Goal: Information Seeking & Learning: Learn about a topic

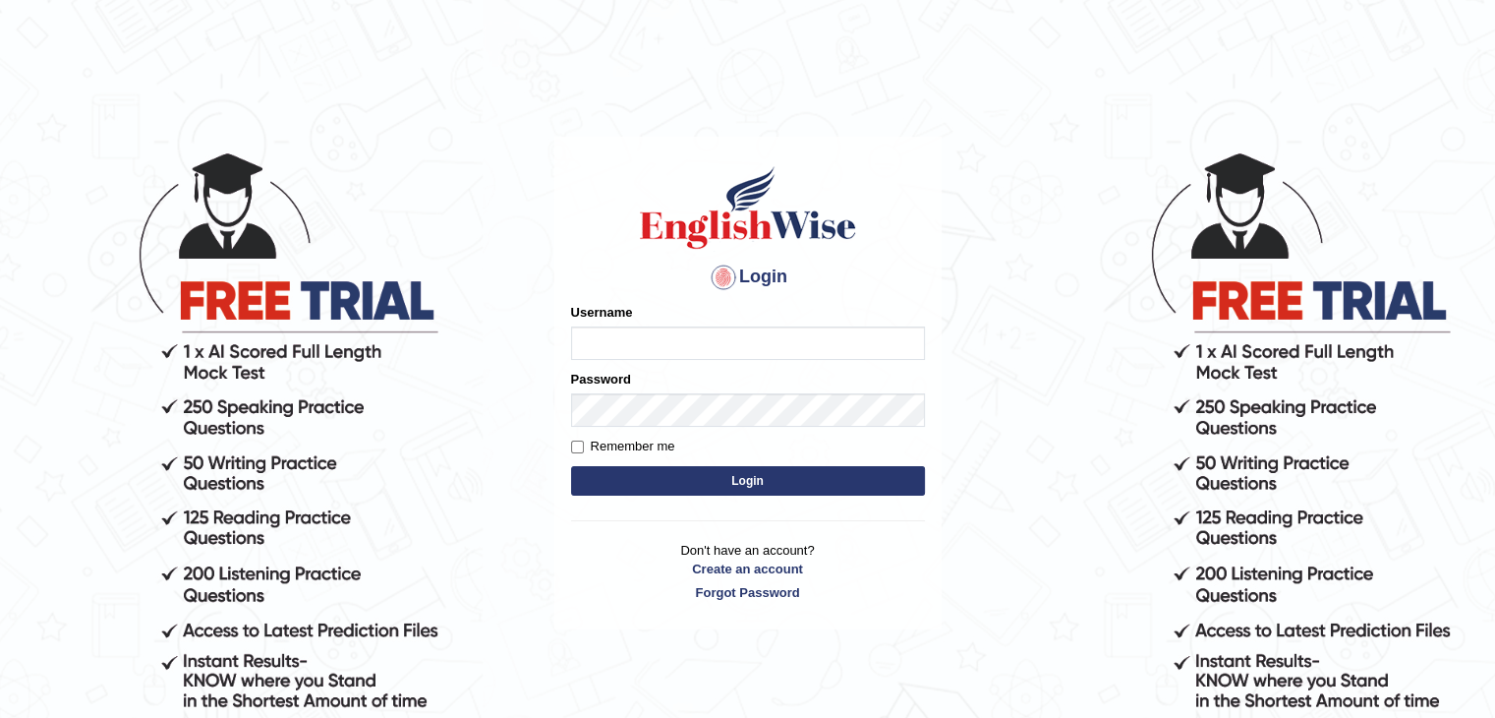
type input "fransikaf"
click at [657, 468] on button "Login" at bounding box center [748, 480] width 354 height 29
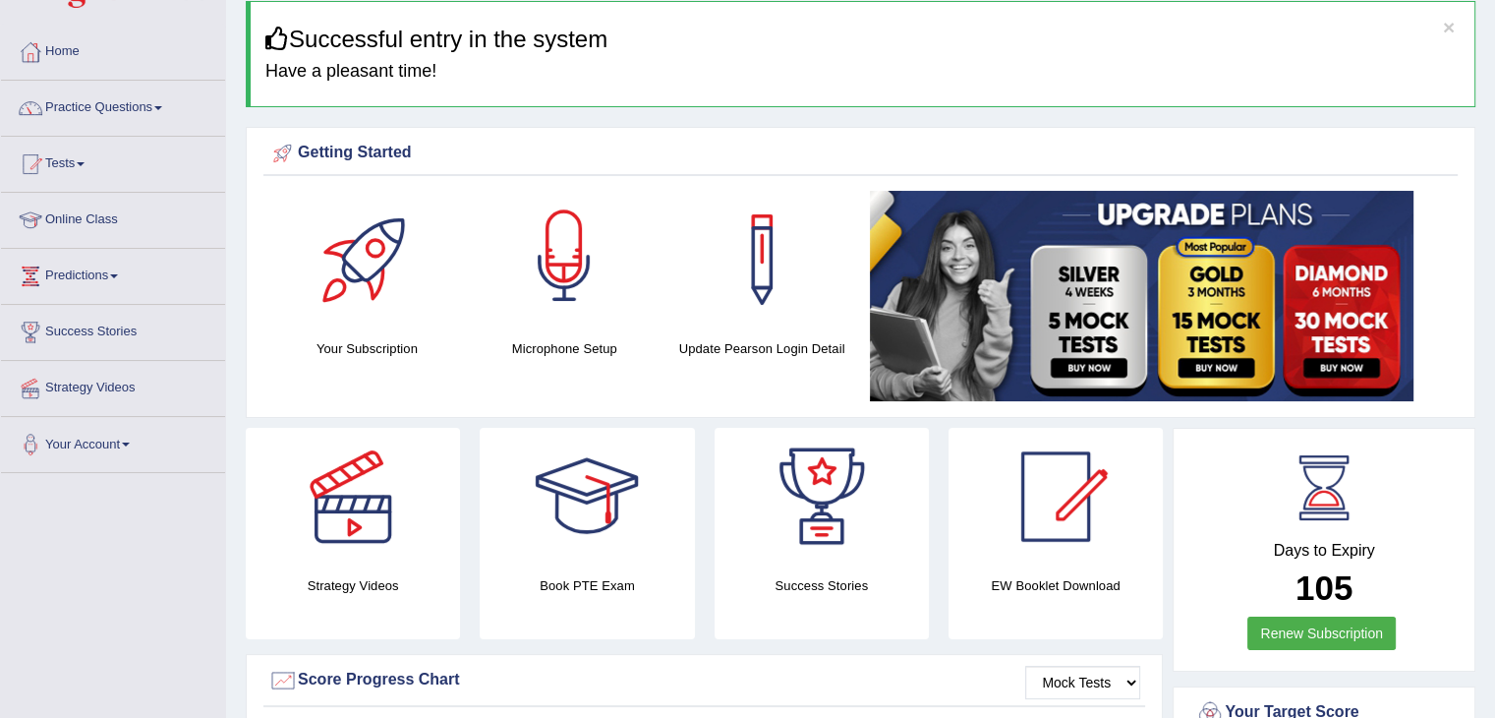
scroll to position [74, 0]
click at [72, 214] on link "Online Class" at bounding box center [113, 216] width 224 height 49
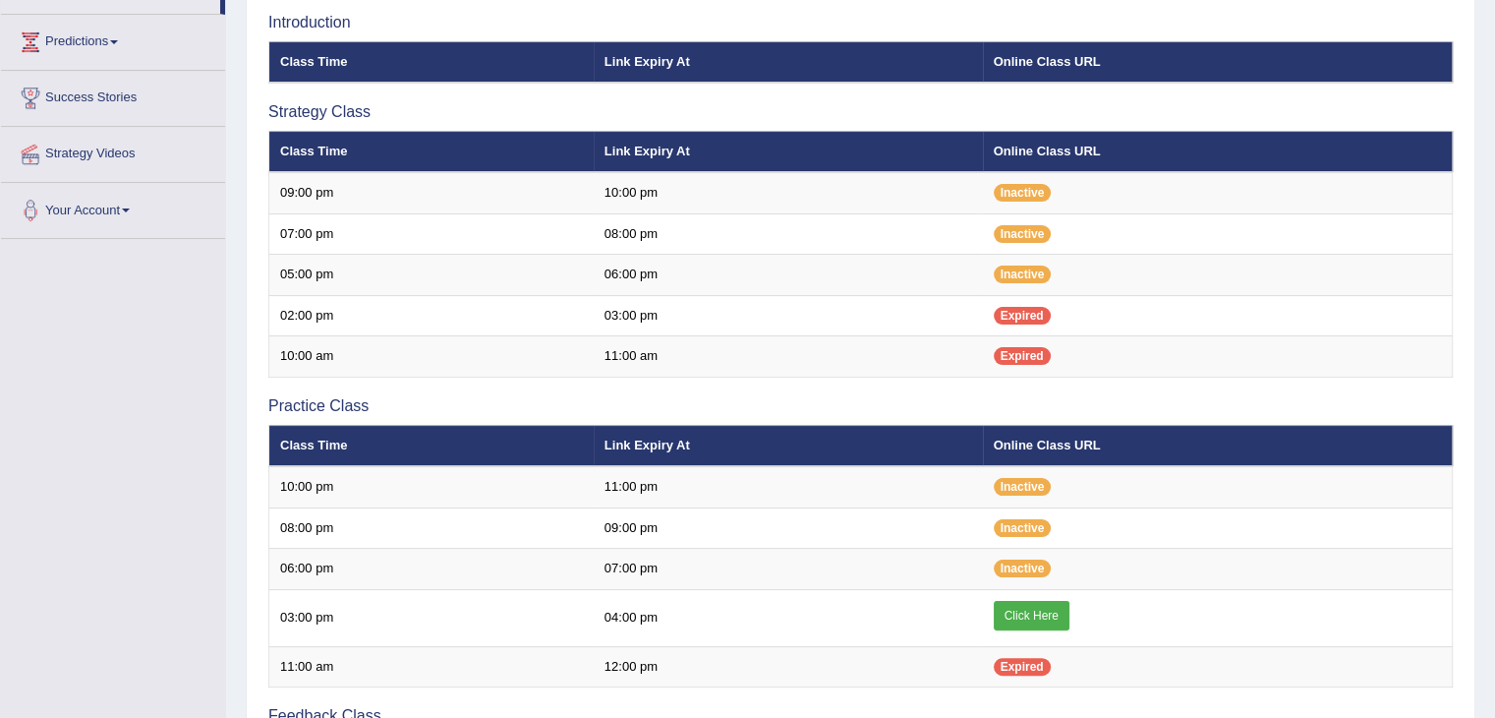
scroll to position [324, 0]
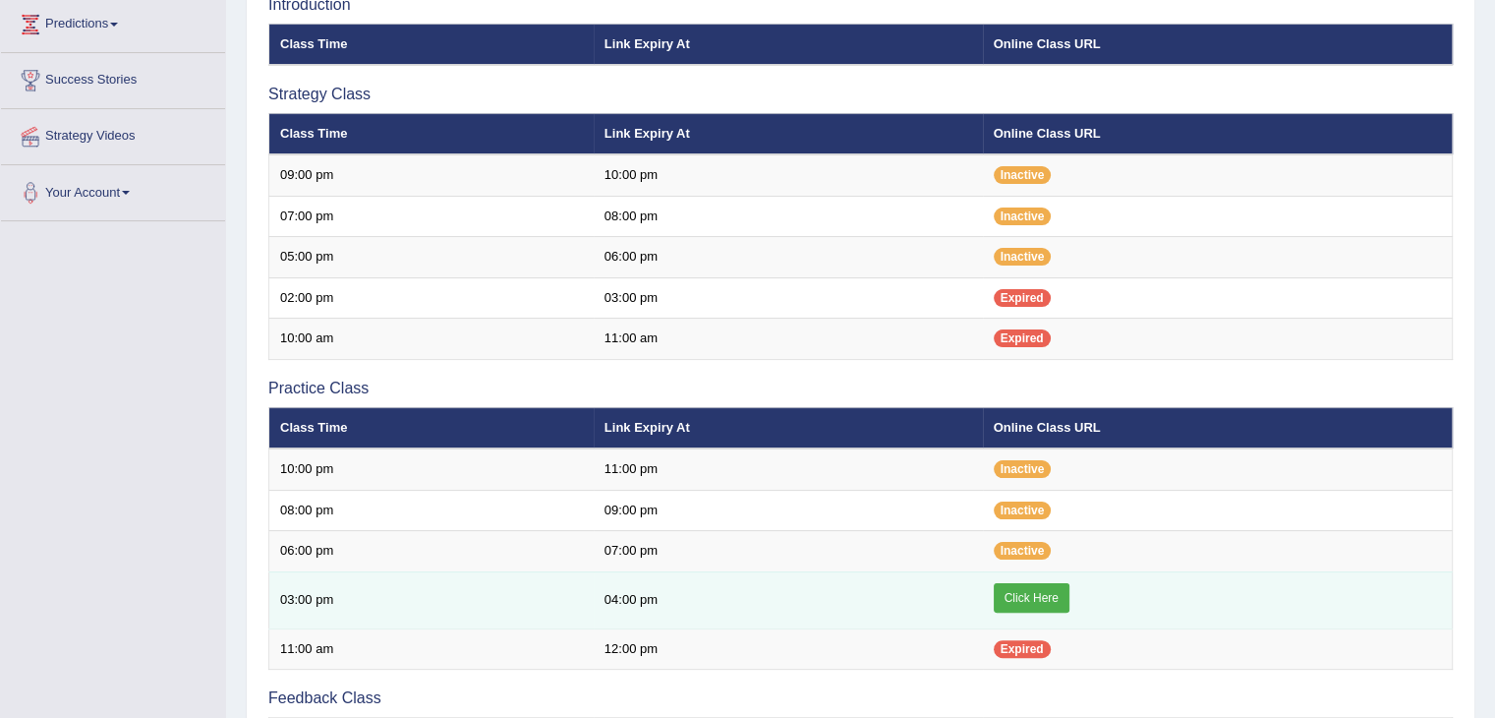
click at [1019, 592] on link "Click Here" at bounding box center [1032, 597] width 76 height 29
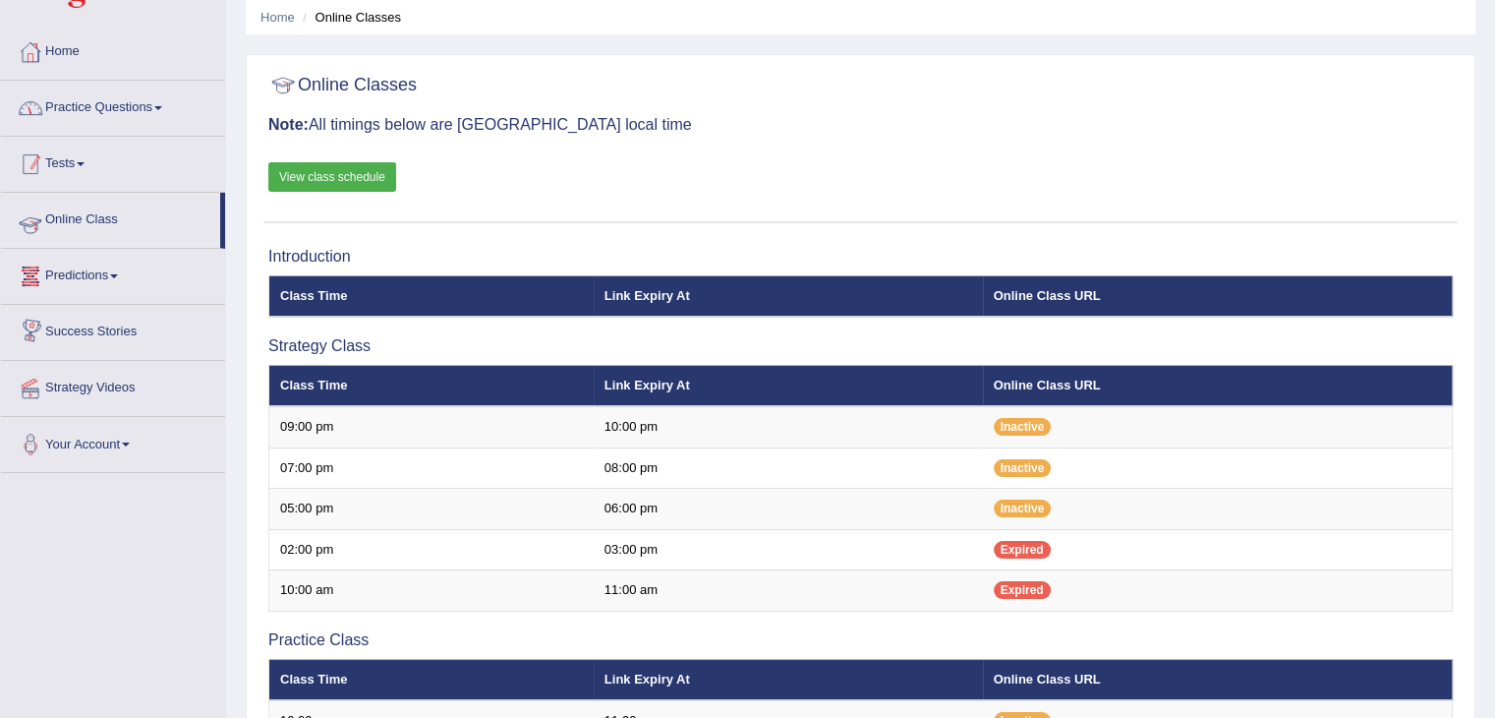
scroll to position [61, 0]
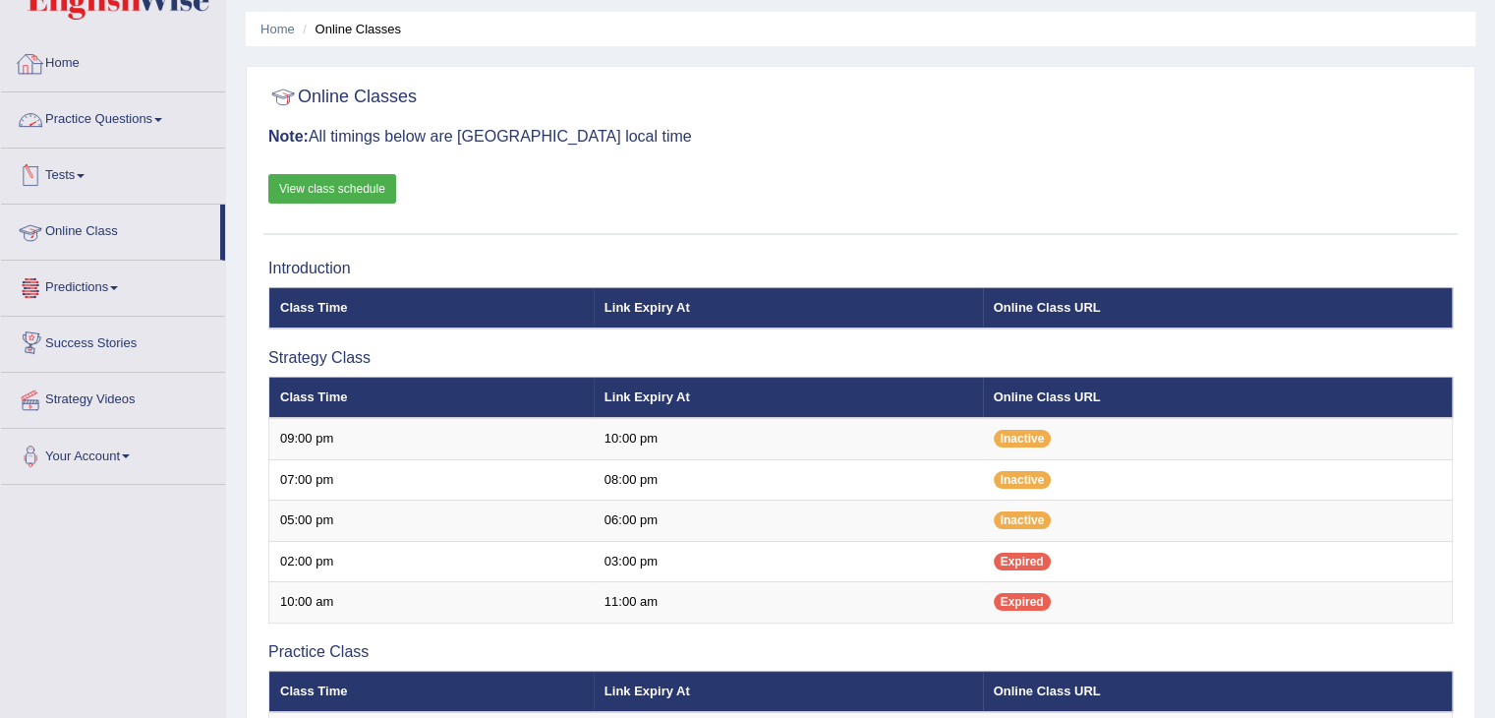
click at [145, 118] on link "Practice Questions" at bounding box center [113, 116] width 224 height 49
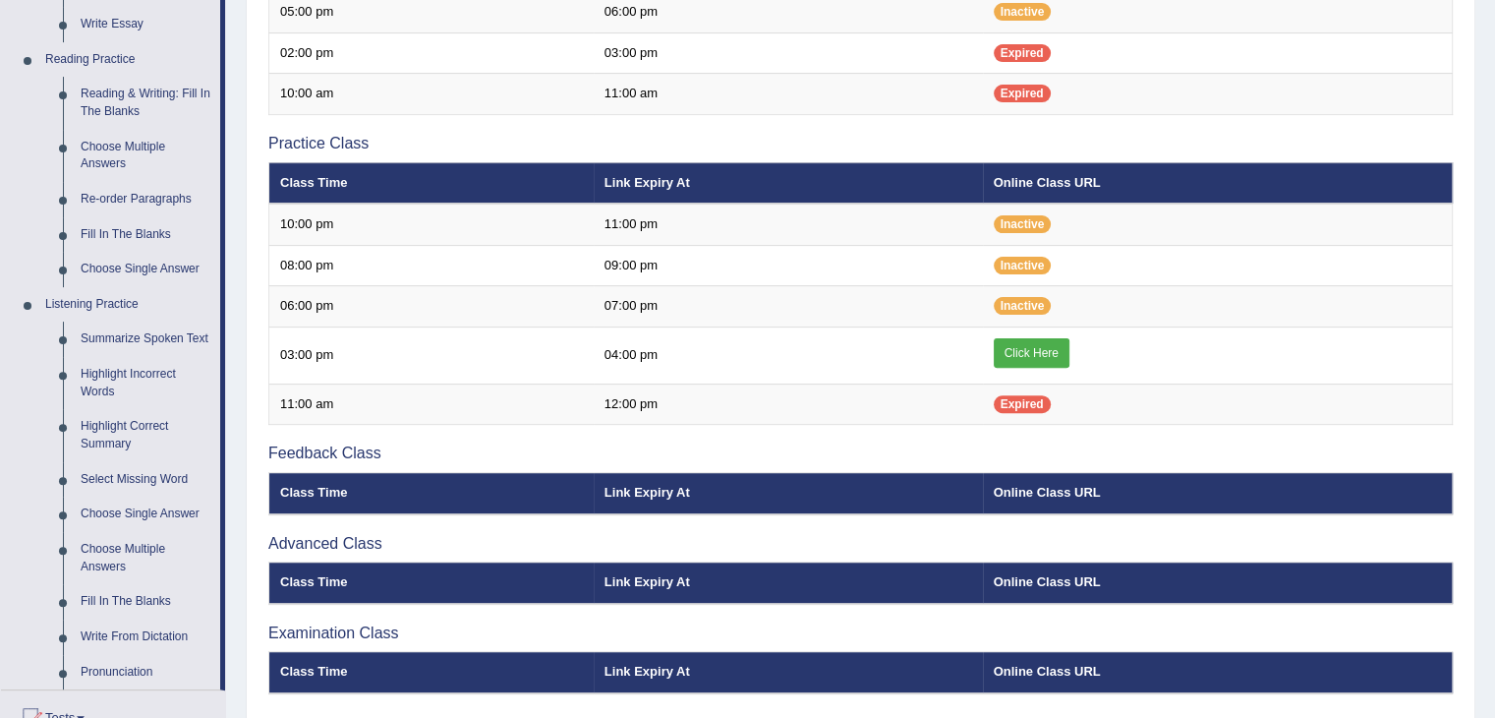
scroll to position [568, 0]
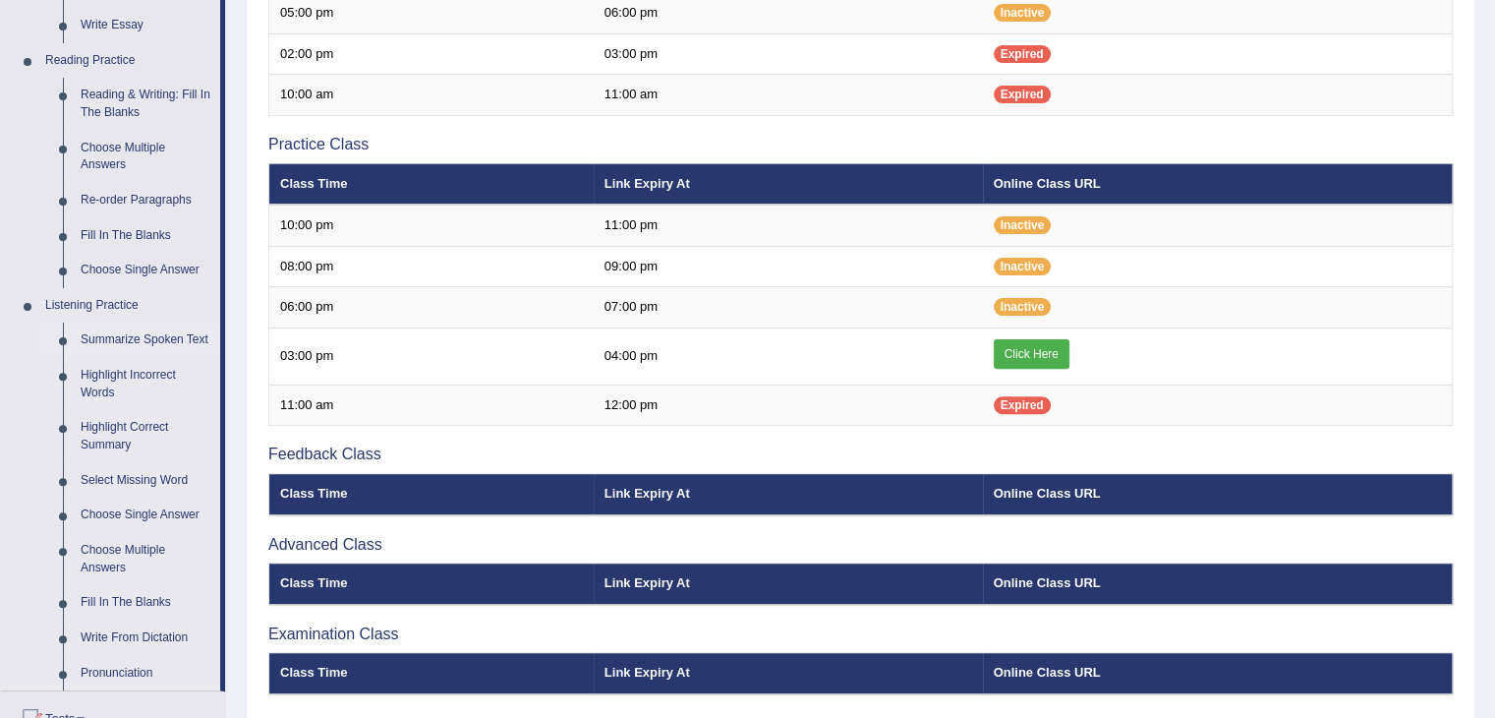
click at [151, 337] on link "Summarize Spoken Text" at bounding box center [146, 339] width 148 height 35
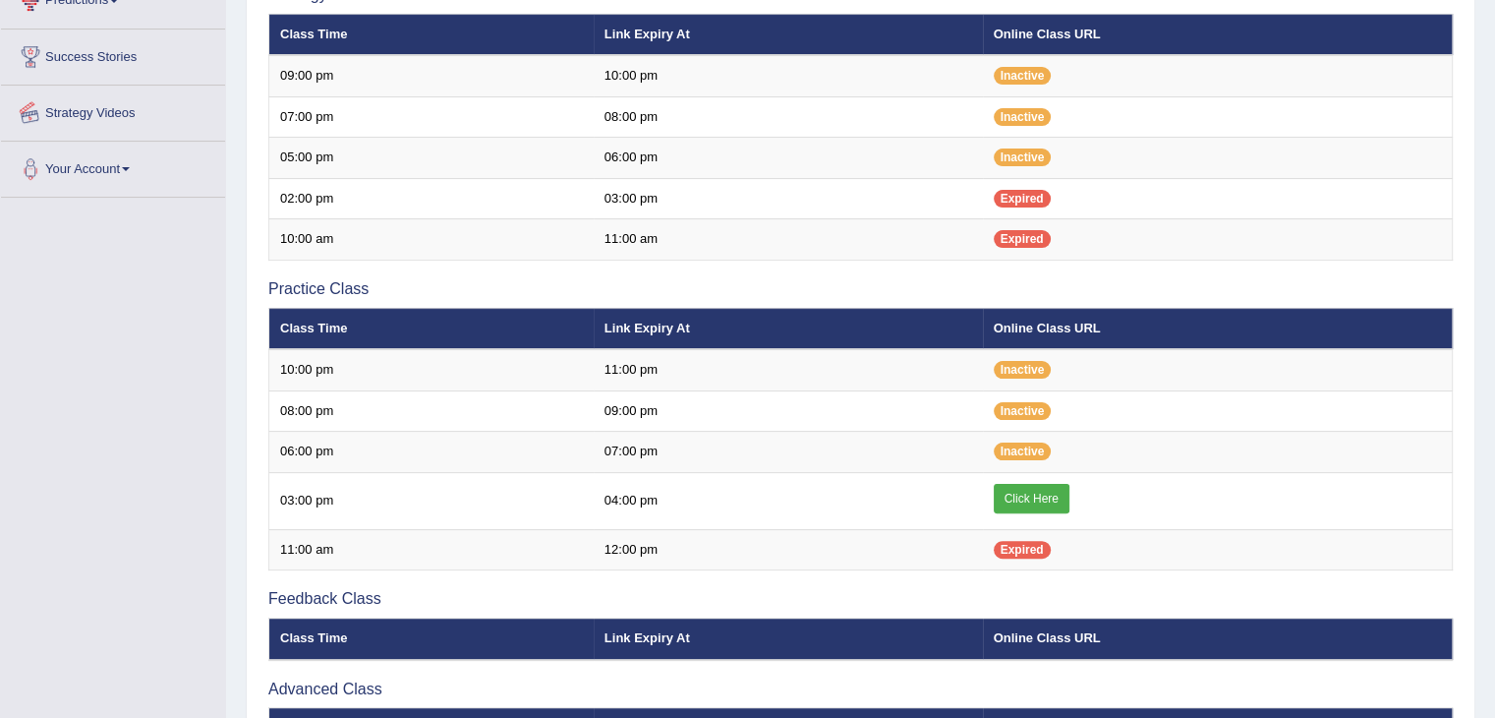
scroll to position [639, 0]
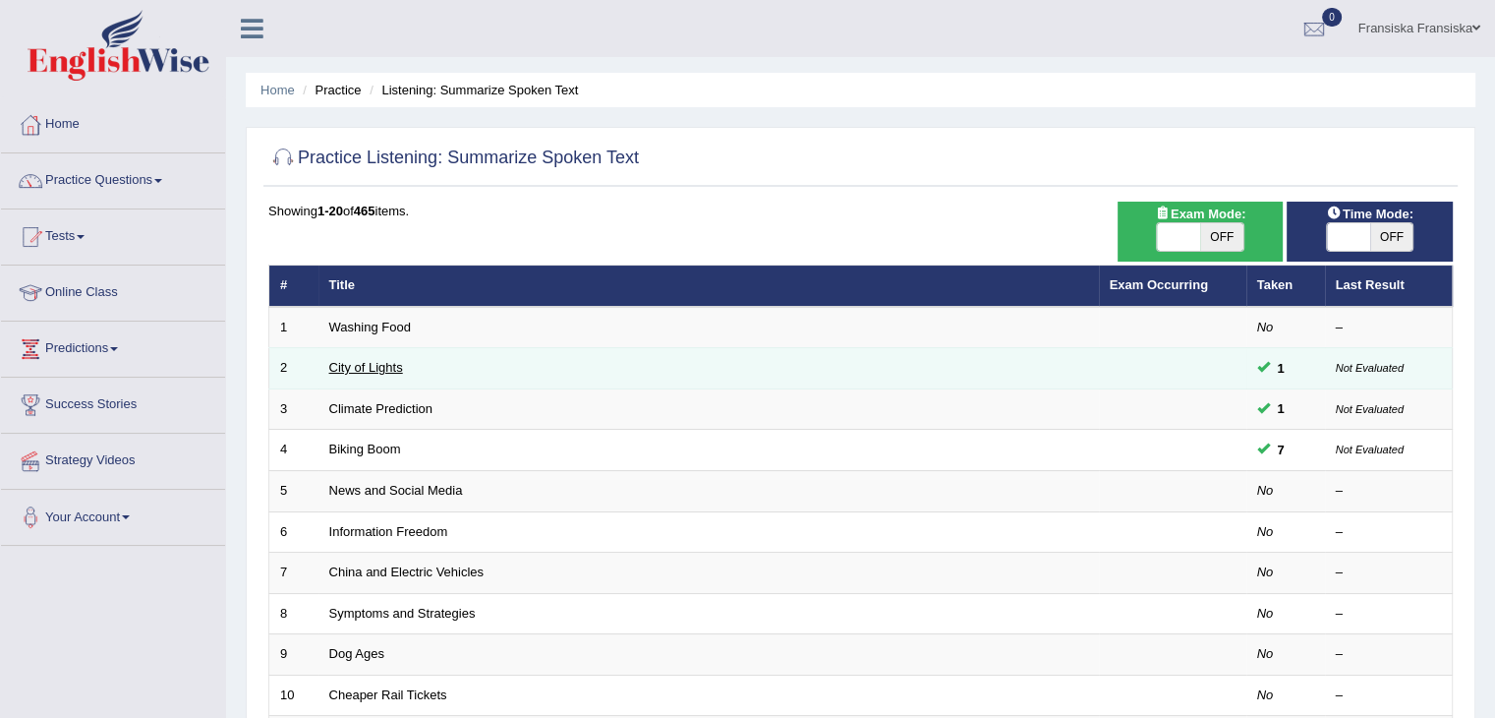
click at [367, 366] on link "City of Lights" at bounding box center [366, 367] width 74 height 15
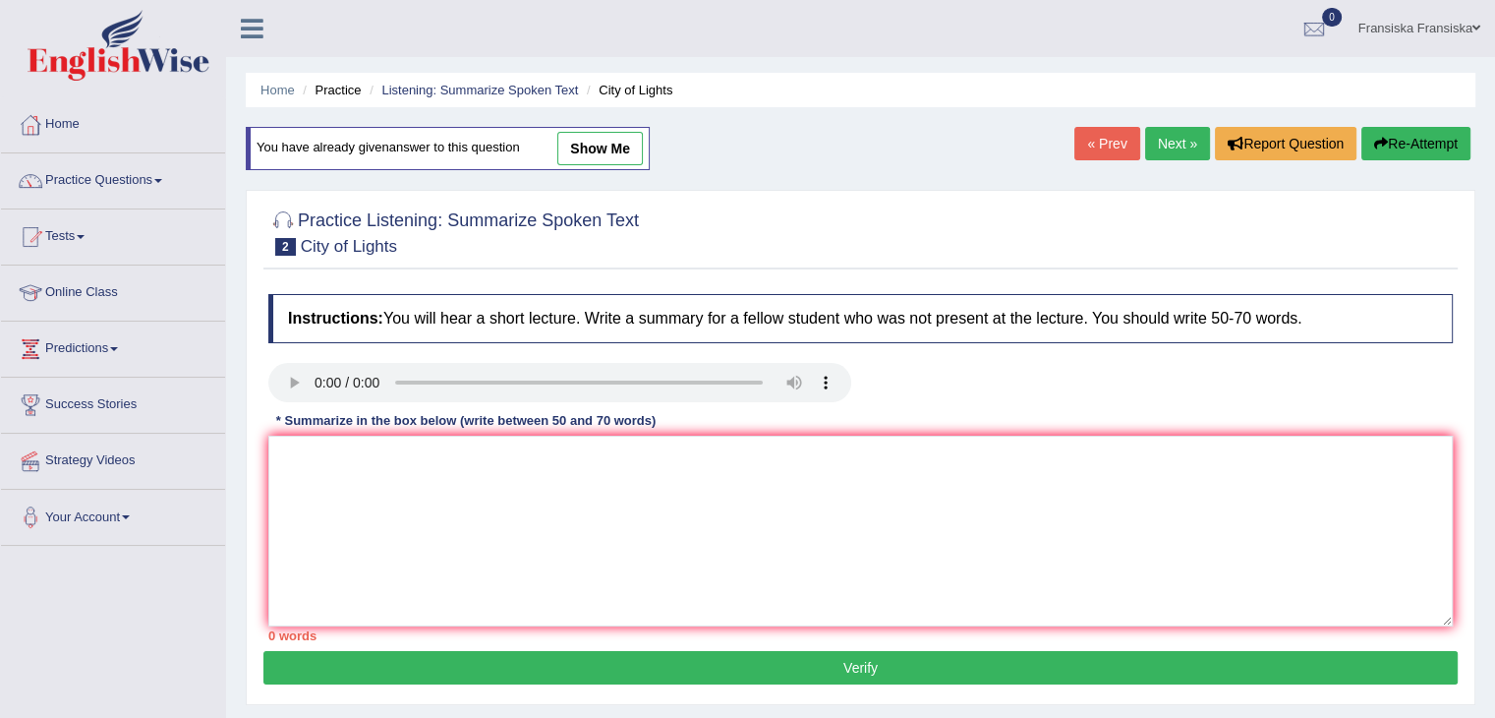
click at [602, 143] on link "show me" at bounding box center [600, 148] width 86 height 33
type textarea "The speaker provided a comprehensive overview of festival food, highlighting a …"
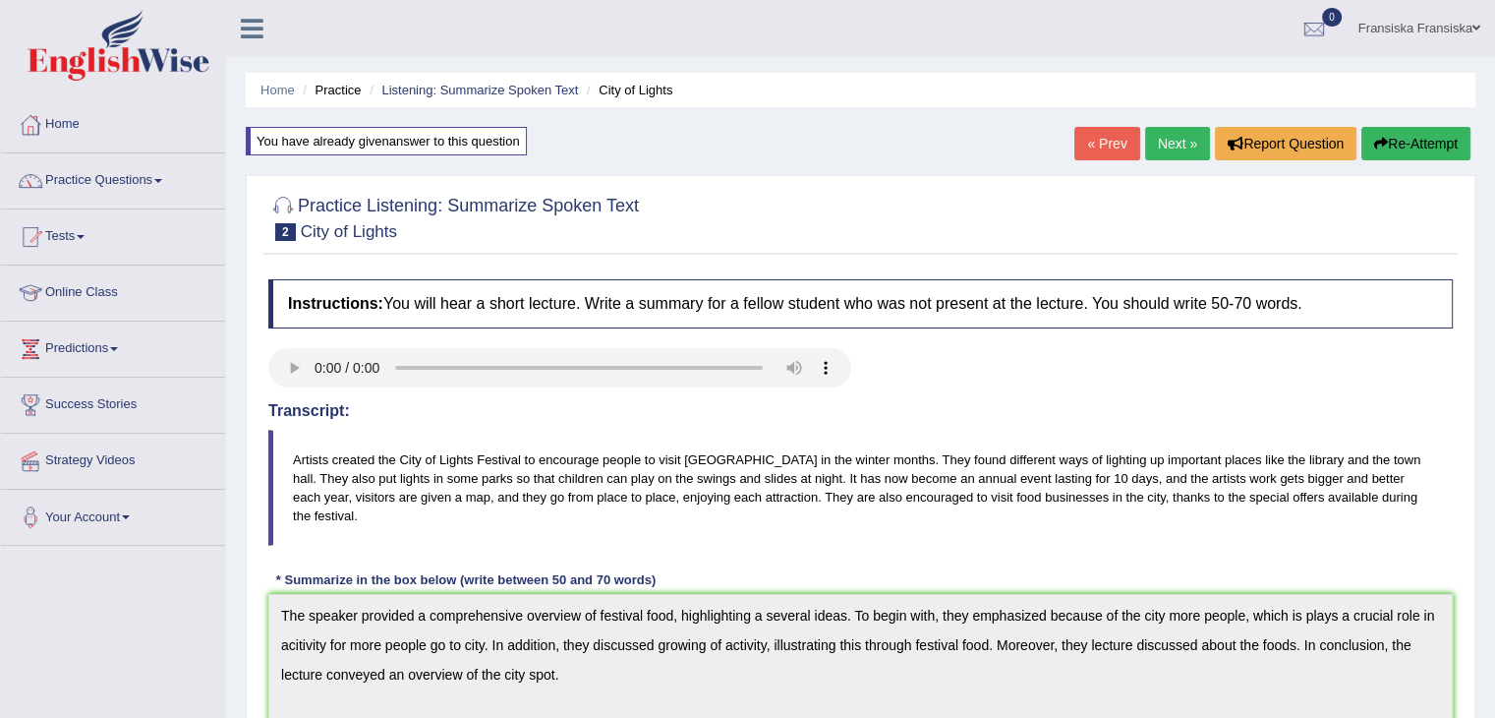
scroll to position [2, 0]
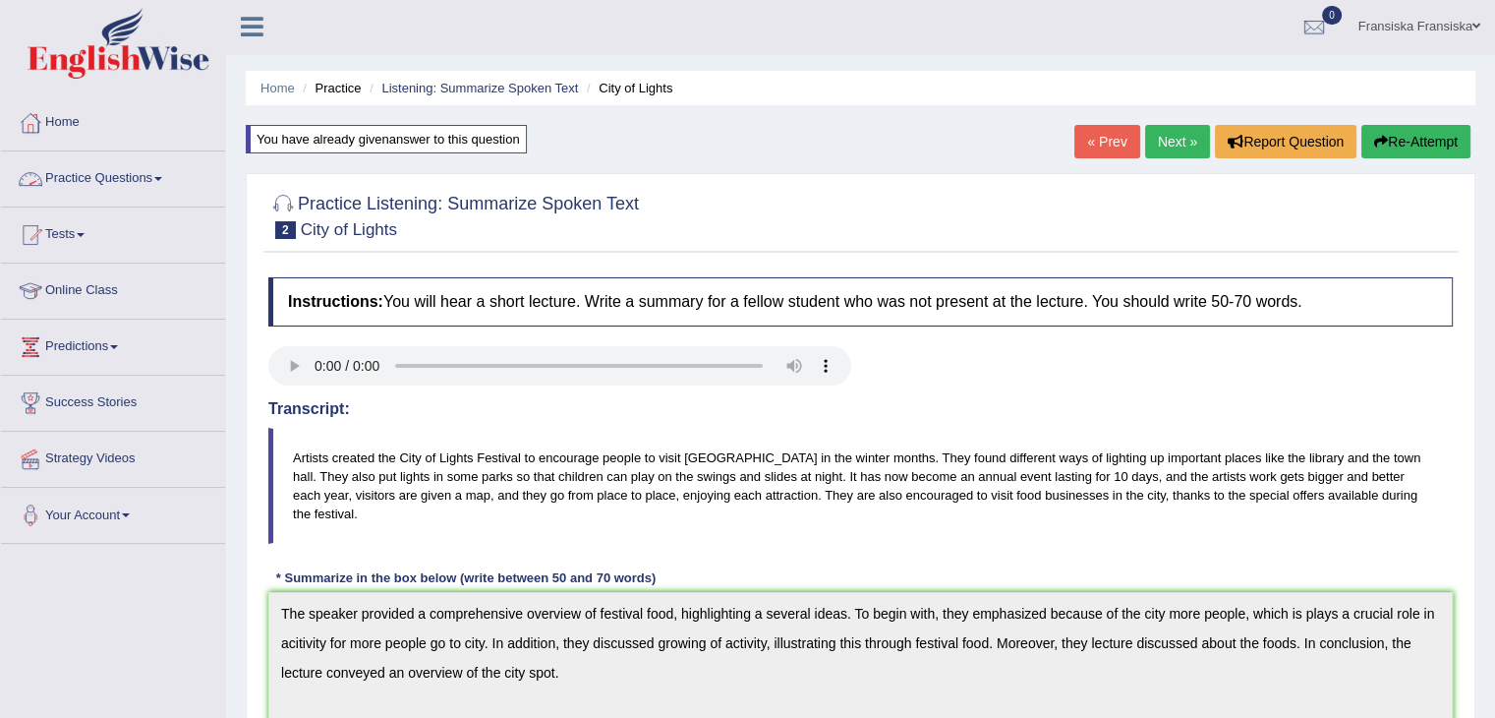
click at [142, 190] on link "Practice Questions" at bounding box center [113, 175] width 224 height 49
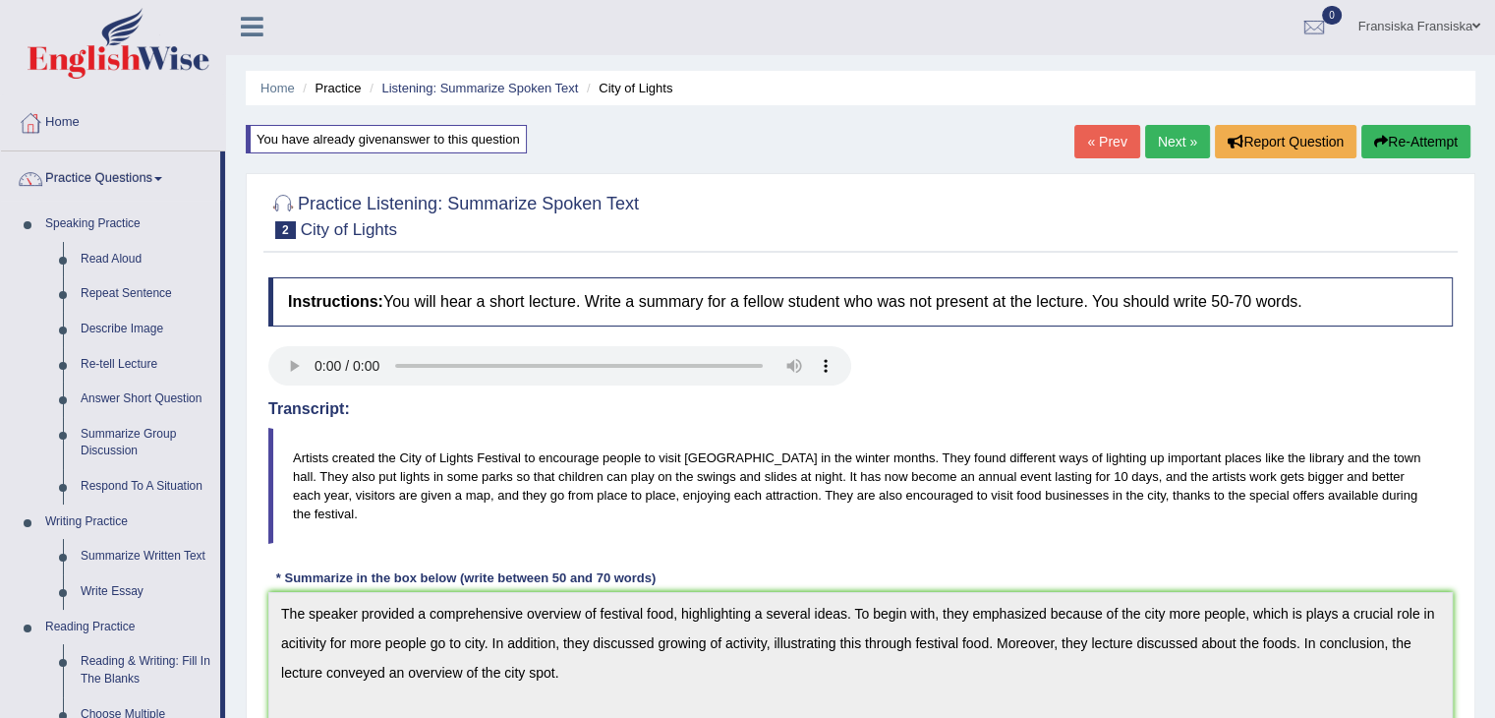
click at [1185, 132] on link "Next »" at bounding box center [1177, 141] width 65 height 33
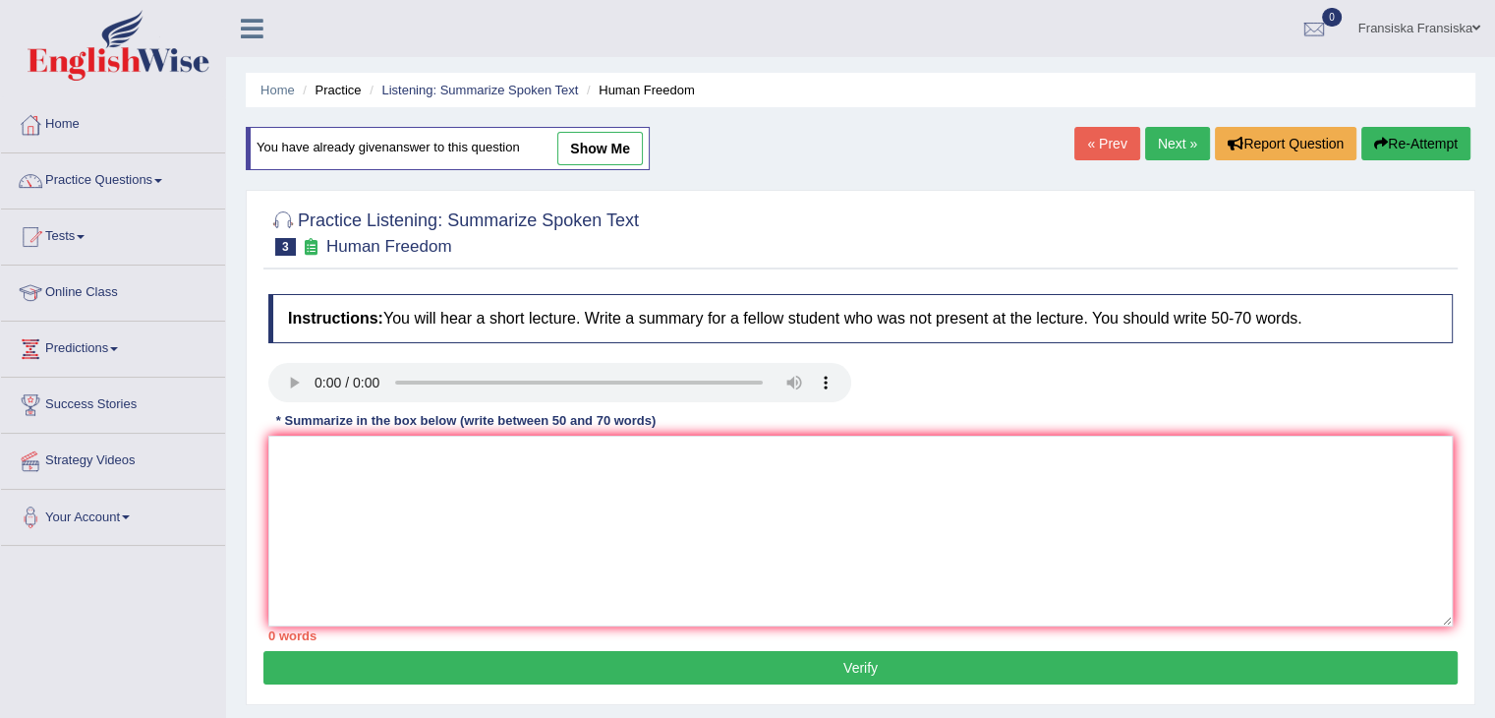
click at [1089, 146] on link "« Prev" at bounding box center [1106, 143] width 65 height 33
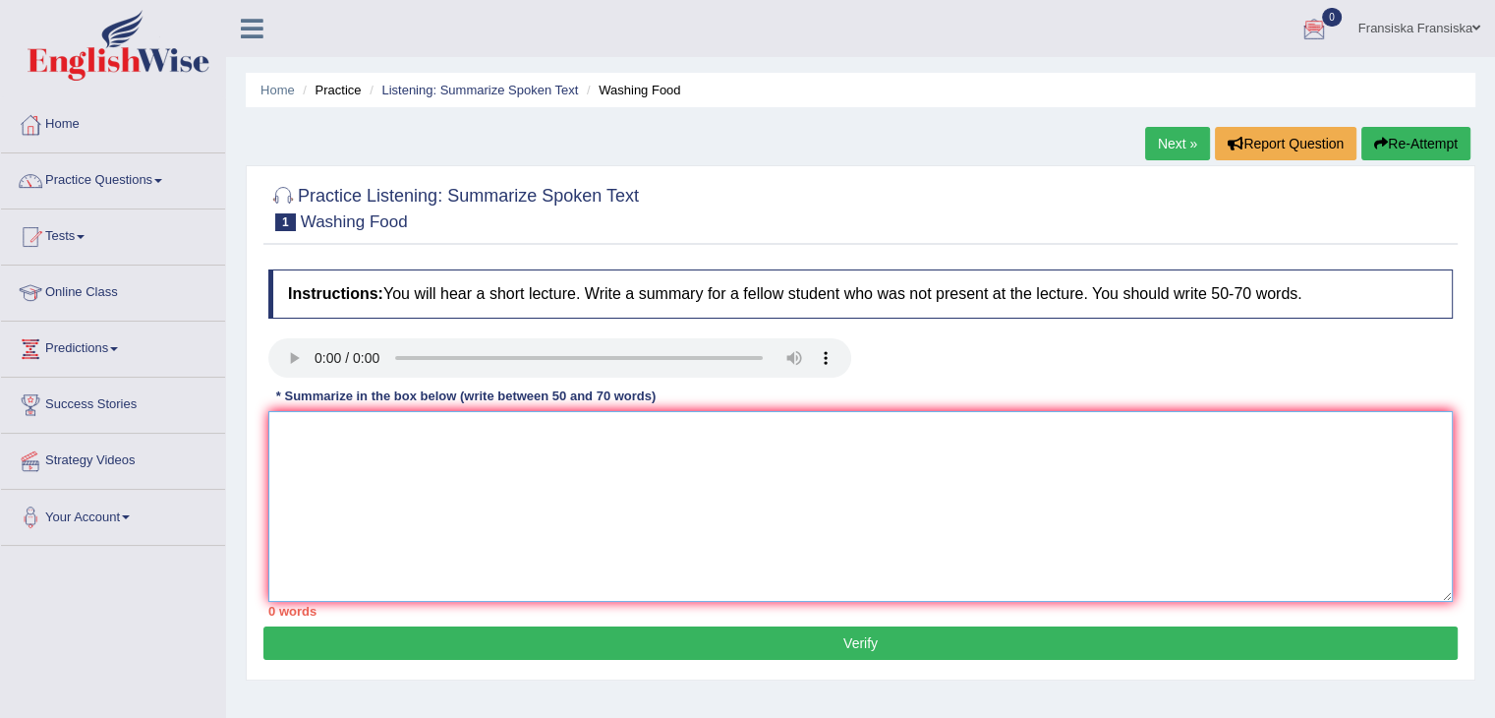
click at [605, 463] on textarea at bounding box center [860, 506] width 1184 height 191
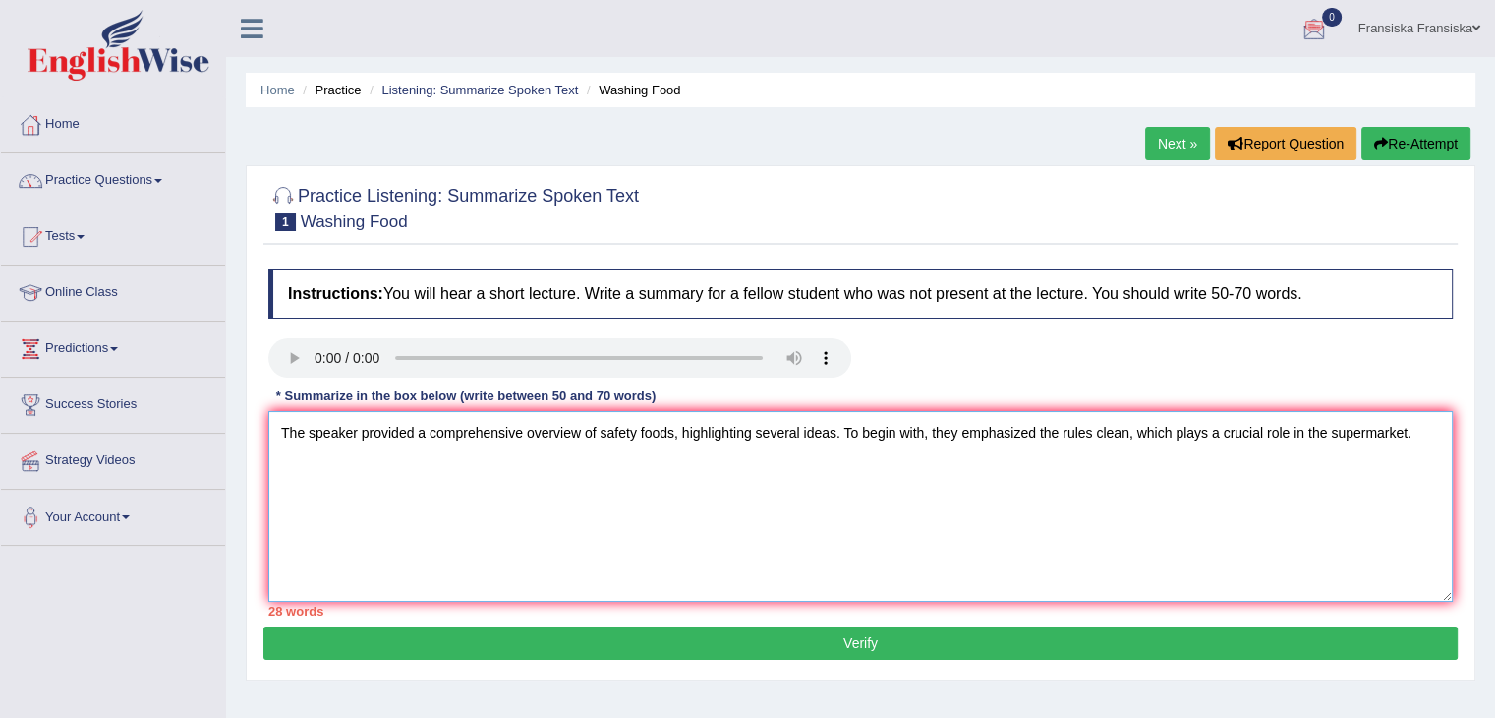
click at [1307, 428] on textarea "The speaker provided a comprehensive overview of safety foods, highlighting sev…" at bounding box center [860, 506] width 1184 height 191
click at [1314, 428] on textarea "The speaker provided a comprehensive overview of safety foods, highlighting sev…" at bounding box center [860, 506] width 1184 height 191
click at [1435, 424] on textarea "The speaker provided a comprehensive overview of safety foods, highlighting sev…" at bounding box center [860, 506] width 1184 height 191
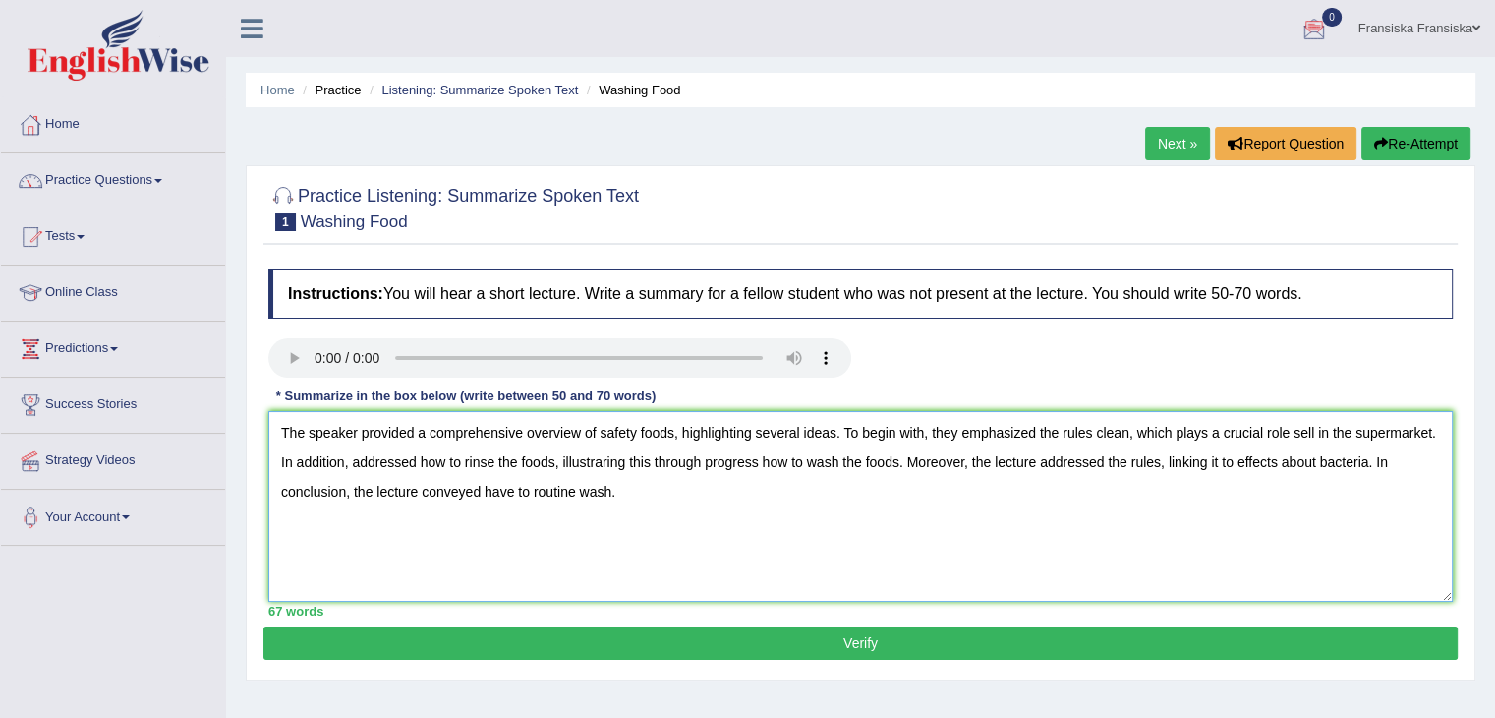
type textarea "The speaker provided a comprehensive overview of safety foods, highlighting sev…"
click at [1204, 632] on button "Verify" at bounding box center [860, 642] width 1194 height 33
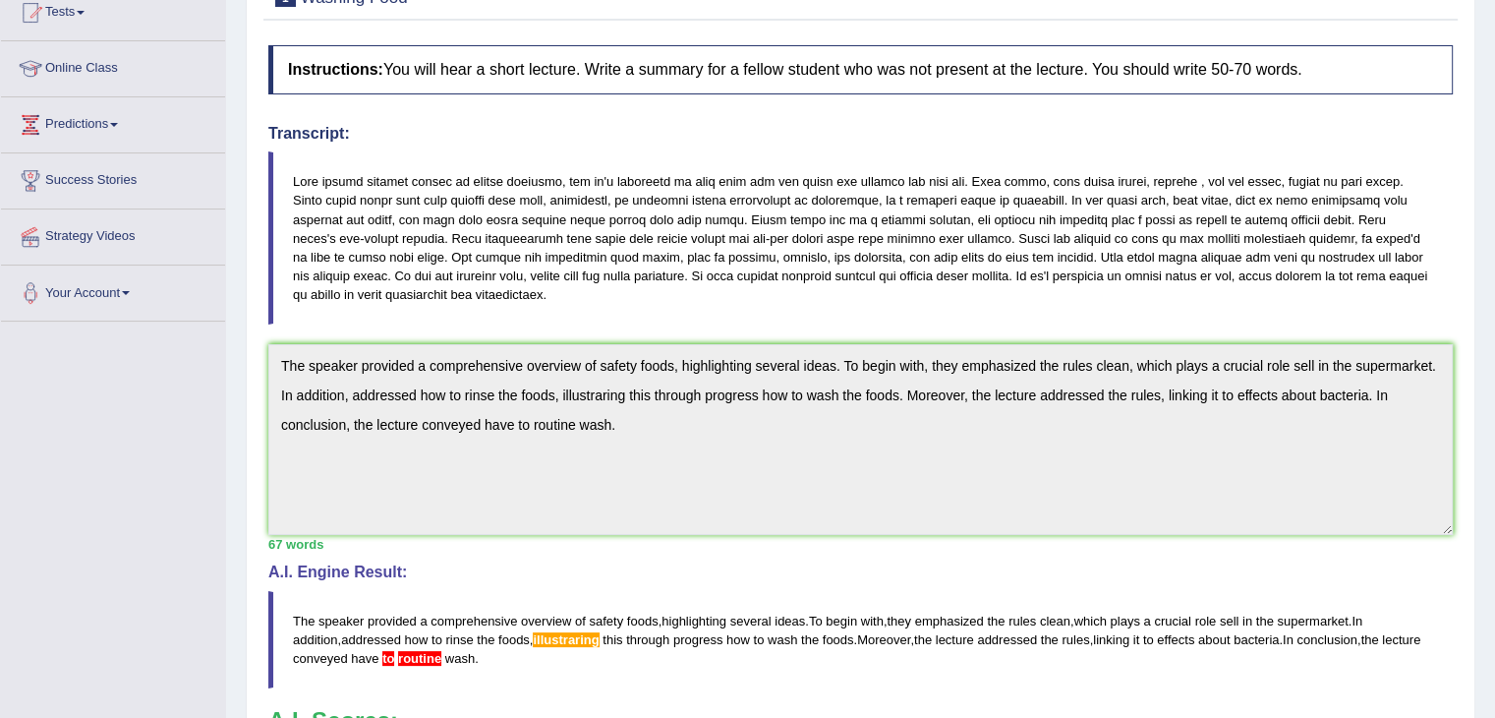
scroll to position [224, 0]
click at [1133, 249] on blockquote at bounding box center [860, 237] width 1184 height 173
click at [1134, 249] on blockquote at bounding box center [860, 237] width 1184 height 173
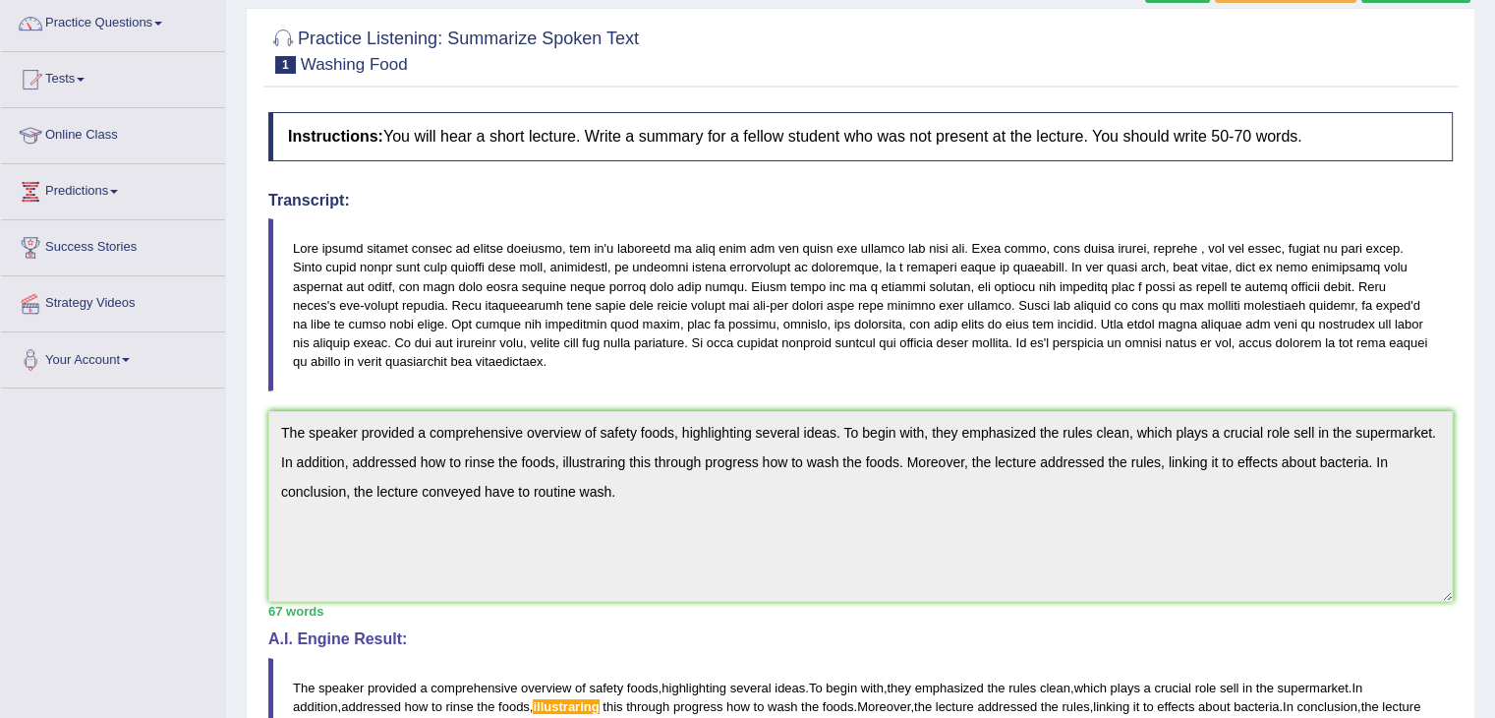
scroll to position [114, 0]
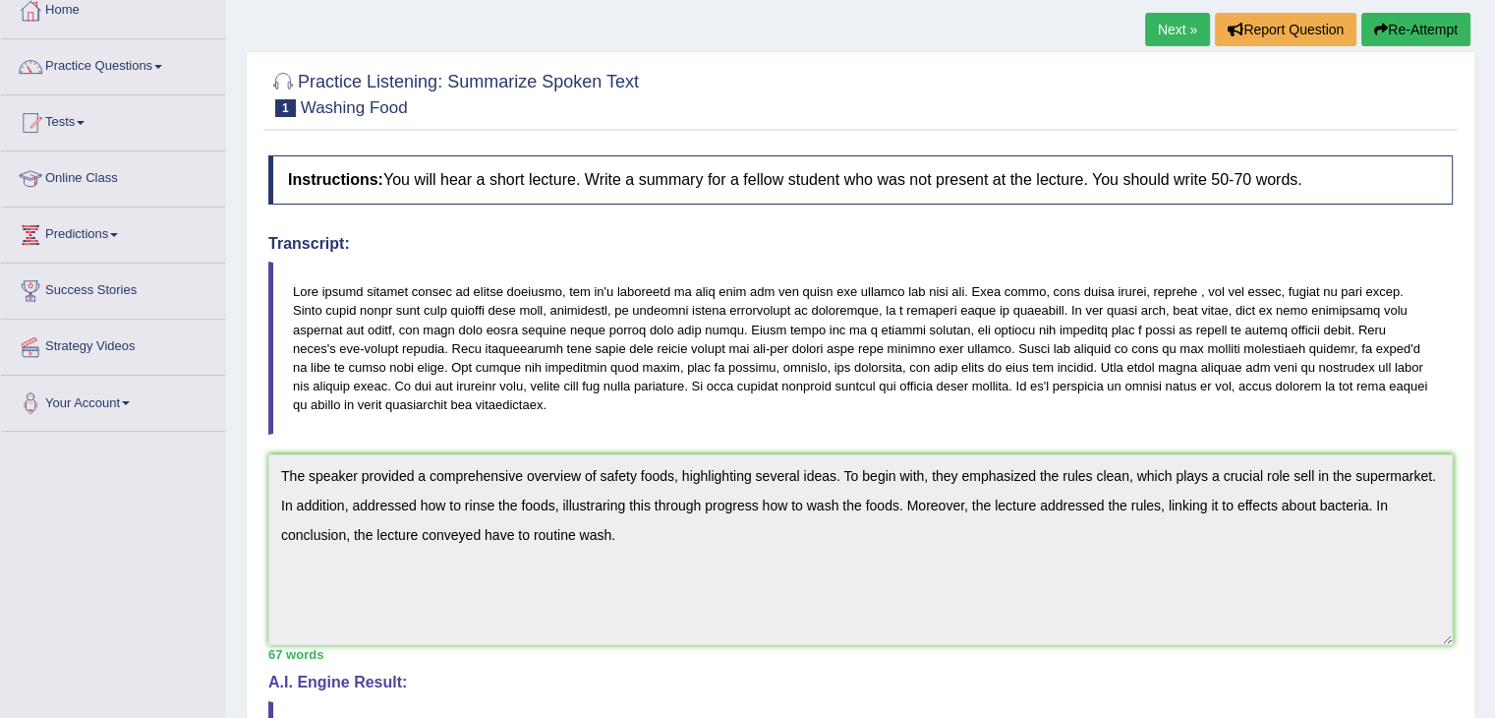
click at [1148, 43] on link "Next »" at bounding box center [1177, 29] width 65 height 33
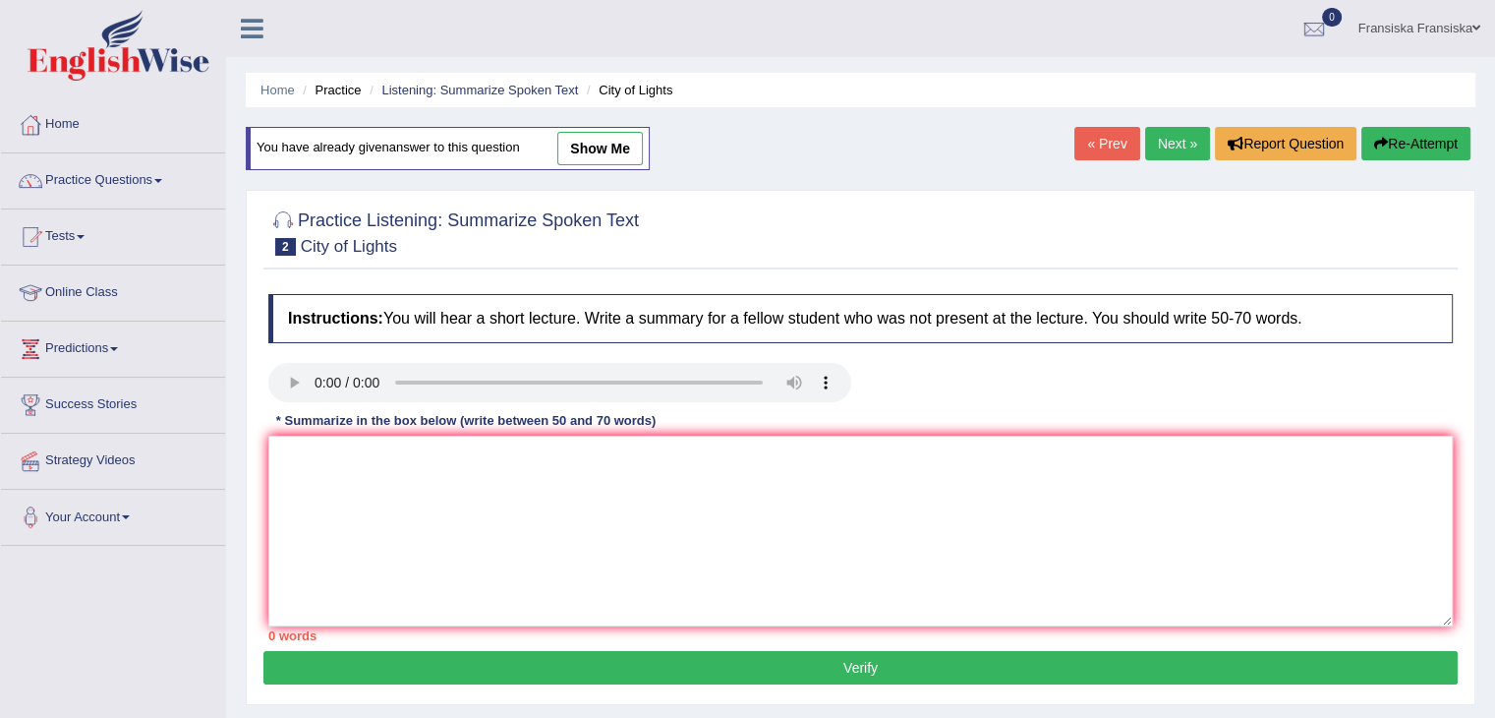
click at [625, 153] on link "show me" at bounding box center [600, 148] width 86 height 33
type textarea "The speaker provided a comprehensive overview of festival food, highlighting a …"
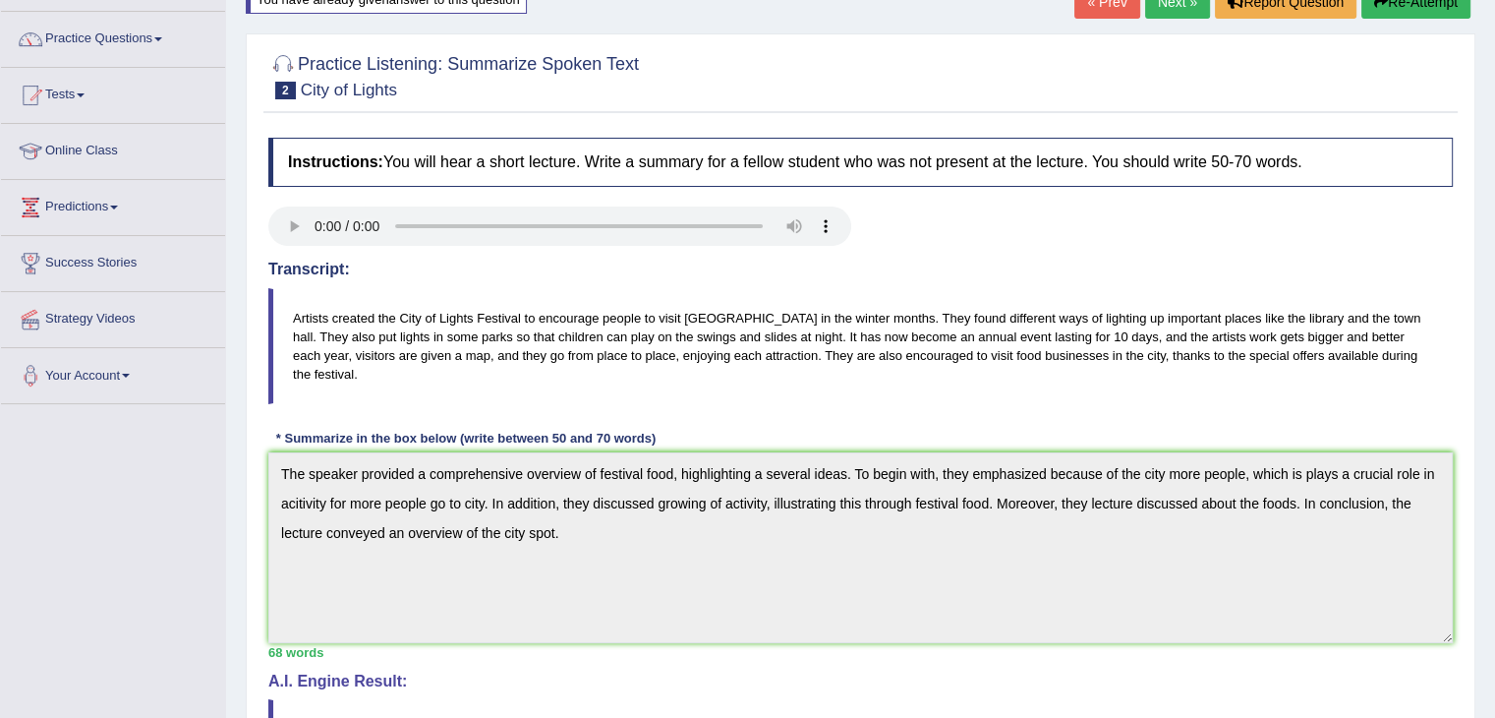
scroll to position [140, 0]
click at [98, 53] on link "Practice Questions" at bounding box center [113, 38] width 224 height 49
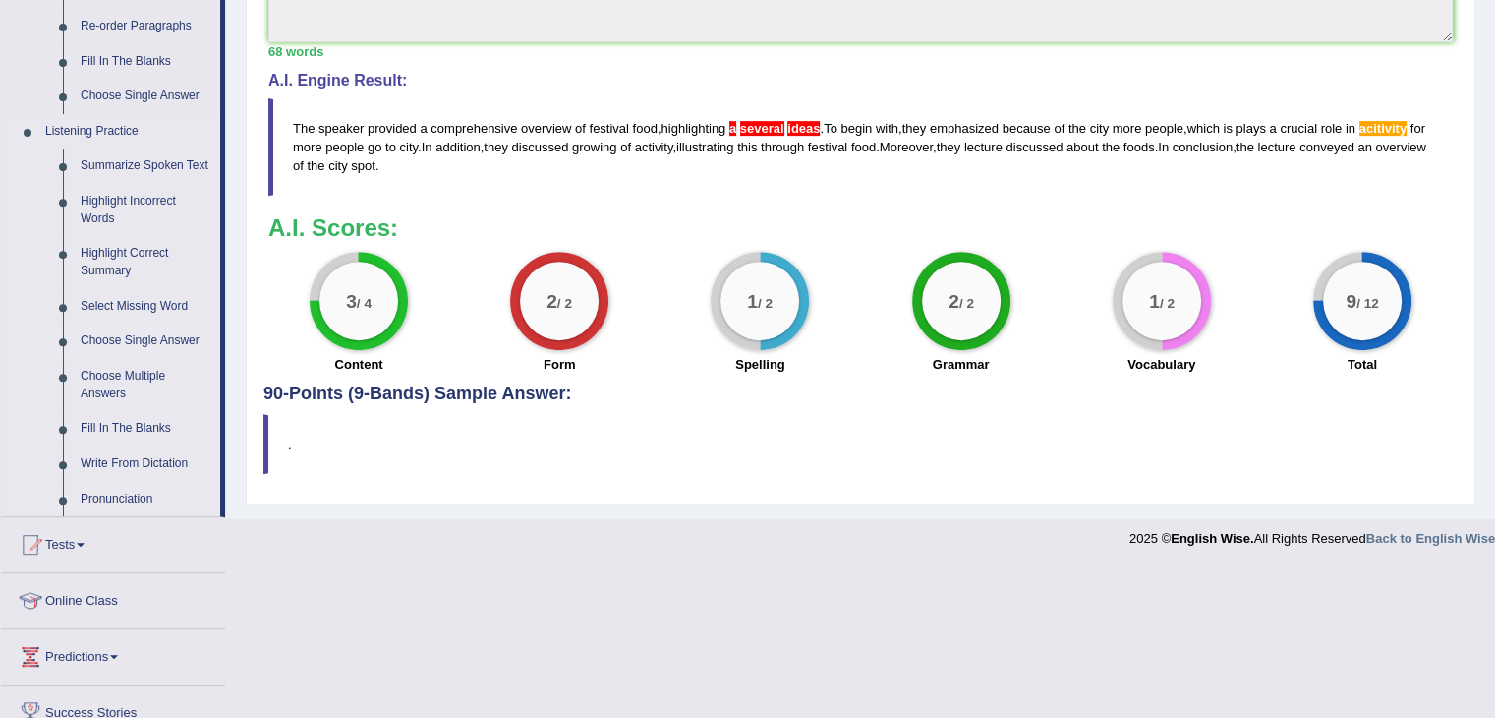
scroll to position [742, 0]
click at [158, 455] on link "Write From Dictation" at bounding box center [146, 463] width 148 height 35
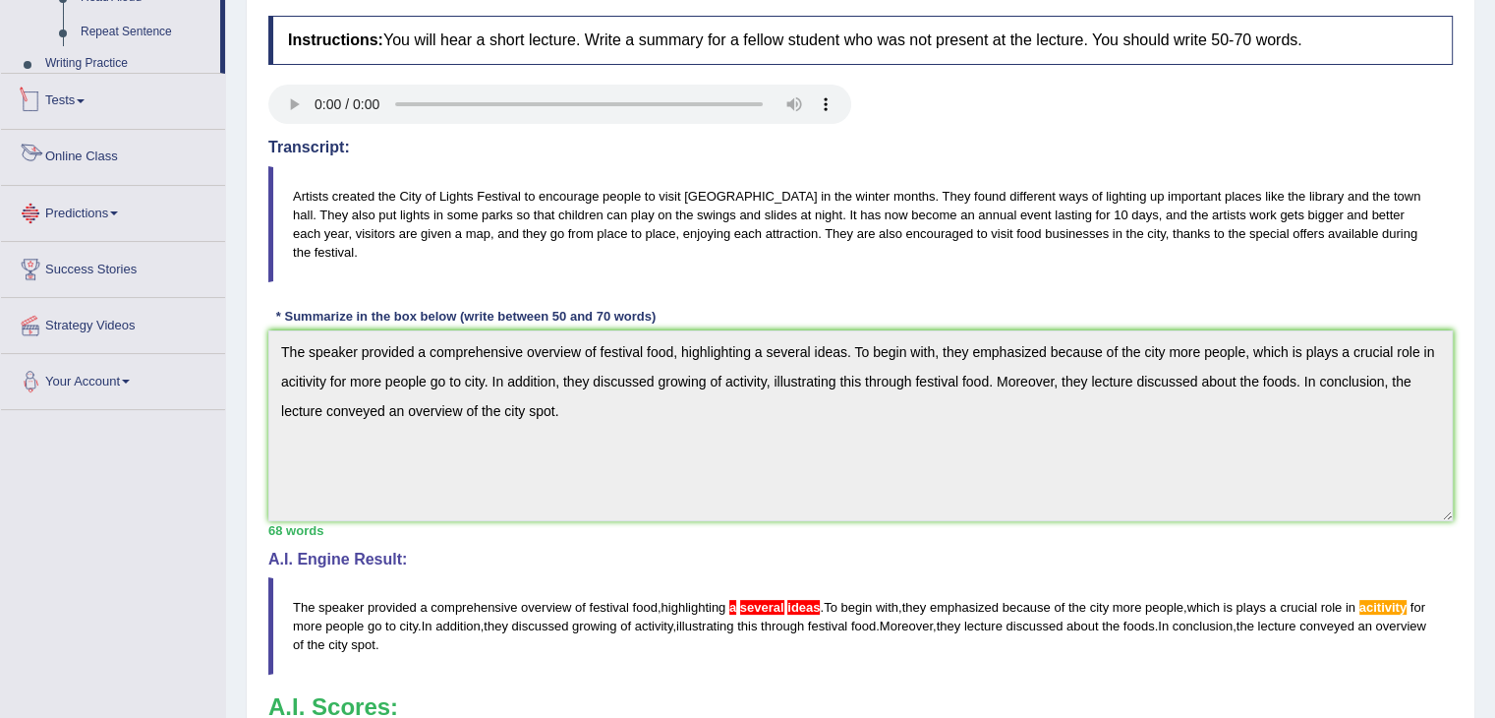
scroll to position [591, 0]
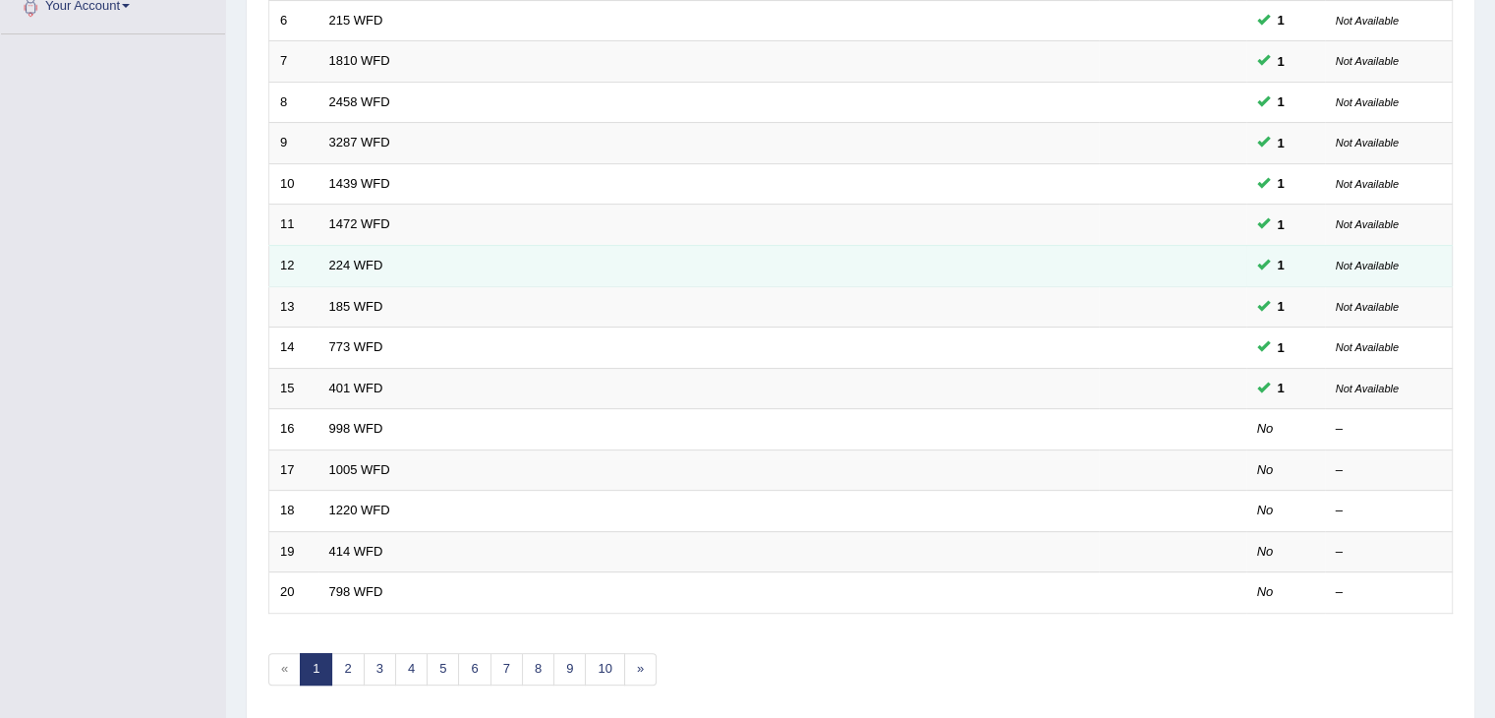
scroll to position [509, 0]
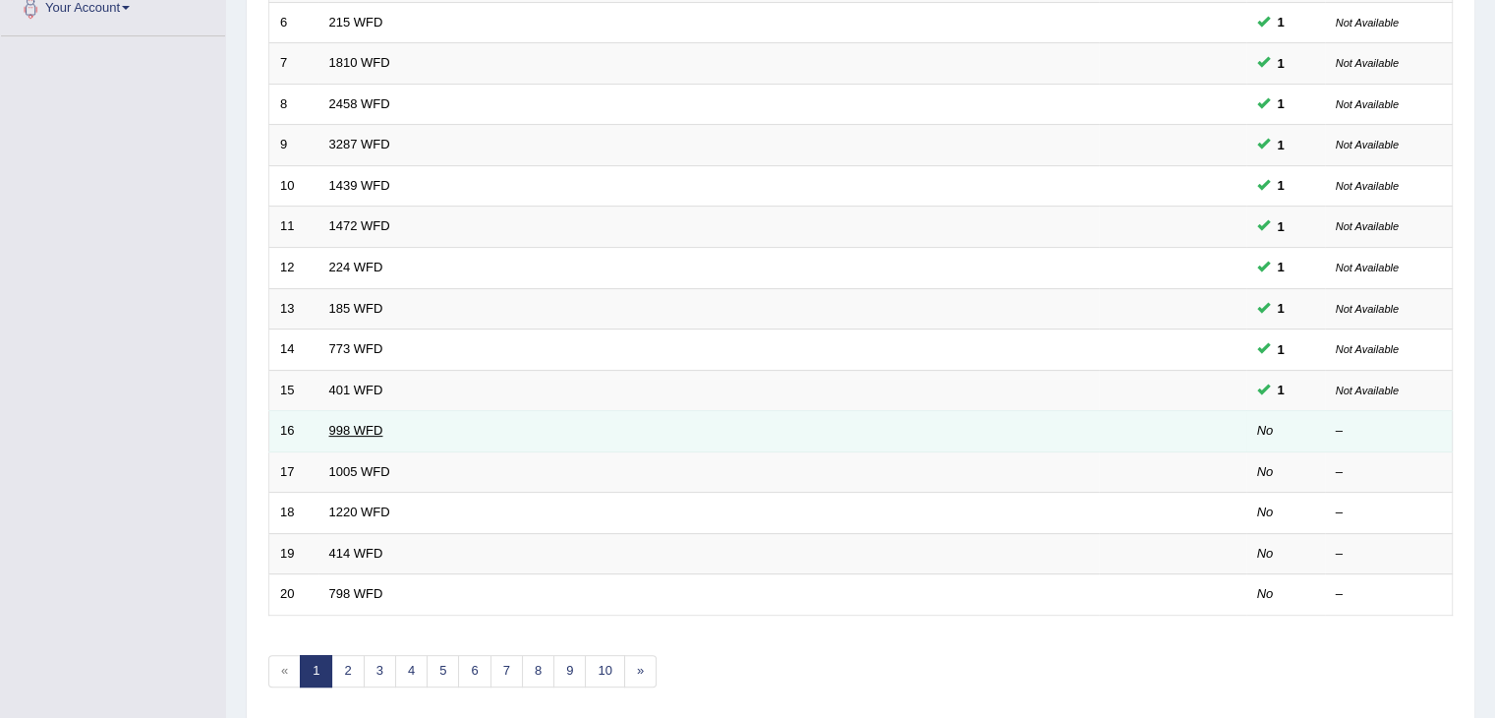
click at [366, 428] on link "998 WFD" at bounding box center [356, 430] width 54 height 15
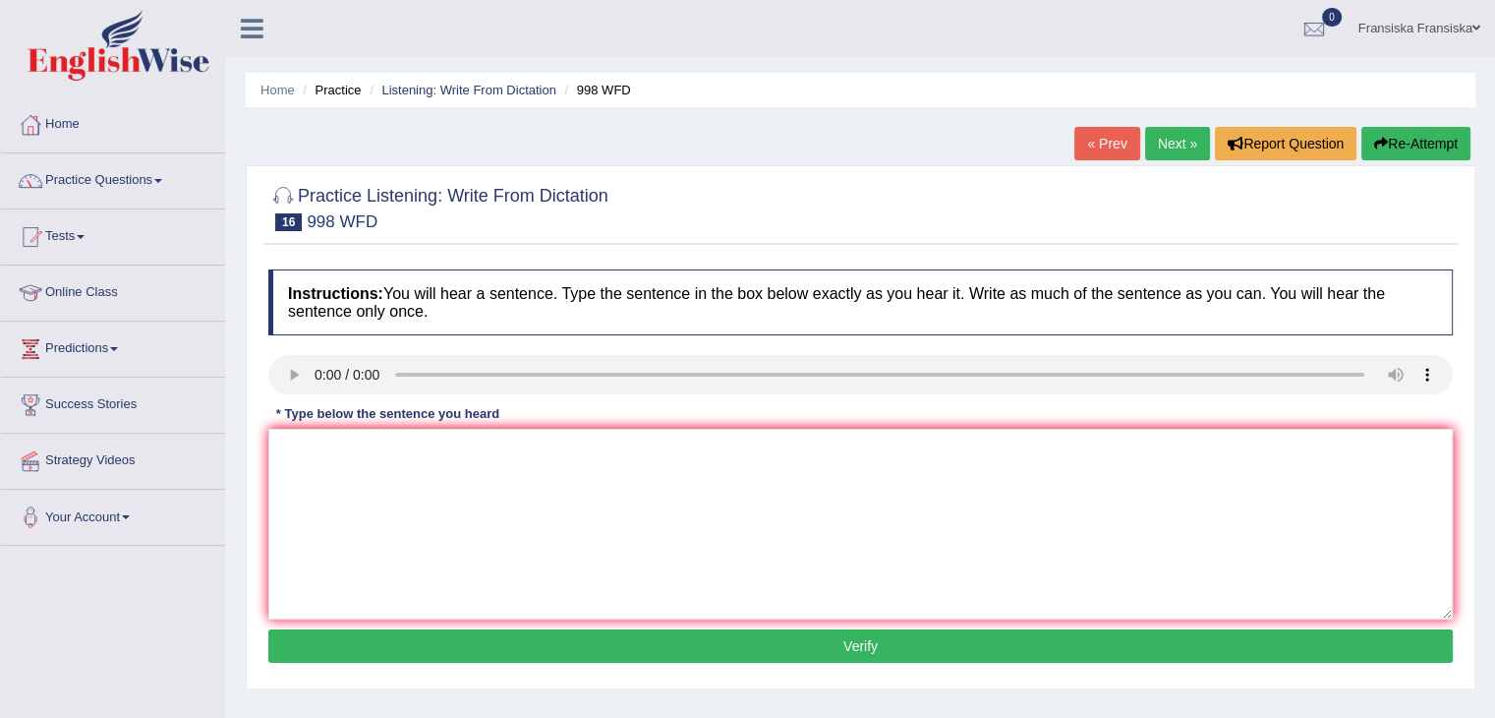
click at [1083, 32] on ul "Fransiska Fransiska Toggle navigation Username: FransikaF Access Type: Online S…" at bounding box center [1050, 28] width 889 height 56
